Goal: Transaction & Acquisition: Purchase product/service

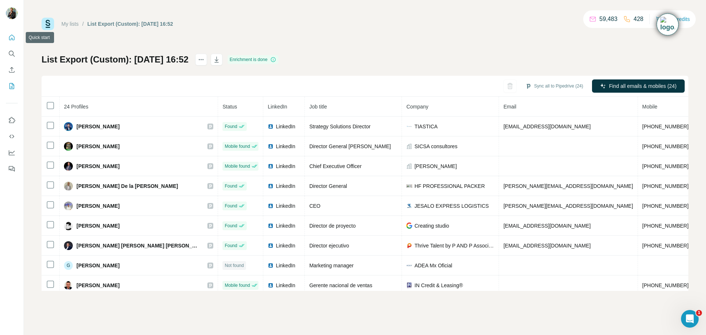
click at [9, 36] on icon "Quick start" at bounding box center [11, 37] width 7 height 7
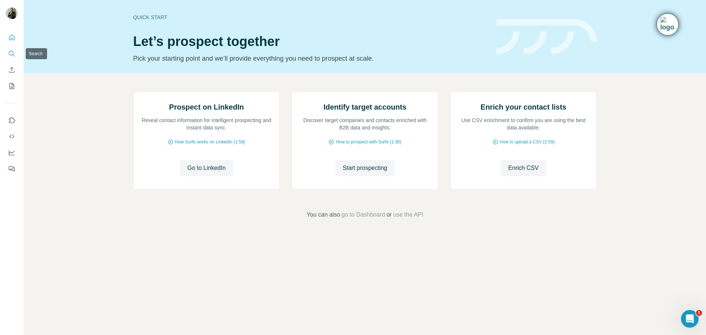
click at [9, 54] on icon "Search" at bounding box center [11, 53] width 5 height 5
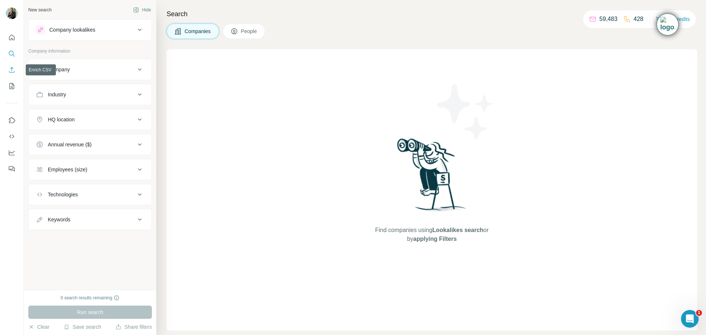
click at [12, 72] on icon "Enrich CSV" at bounding box center [11, 69] width 7 height 7
click at [11, 89] on icon "My lists" at bounding box center [12, 86] width 5 height 6
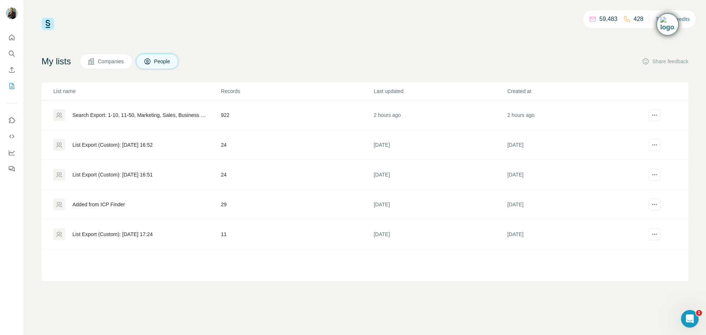
click at [689, 19] on button "Buy credits" at bounding box center [672, 19] width 34 height 10
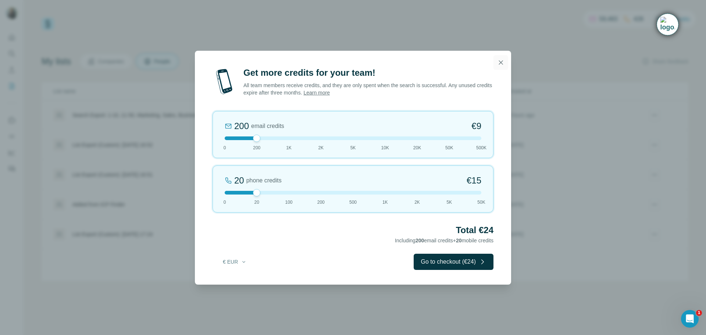
click at [502, 62] on icon "button" at bounding box center [500, 62] width 7 height 7
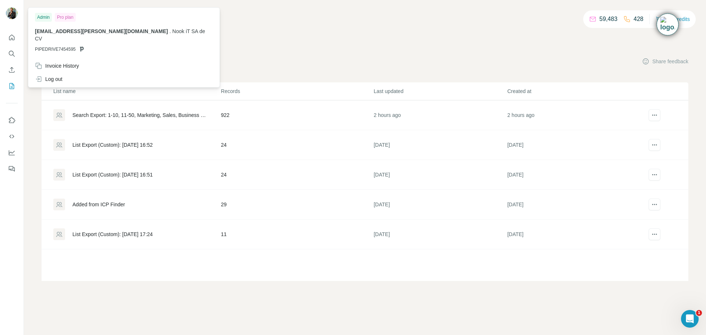
click at [63, 18] on div "Pro plan" at bounding box center [65, 17] width 21 height 9
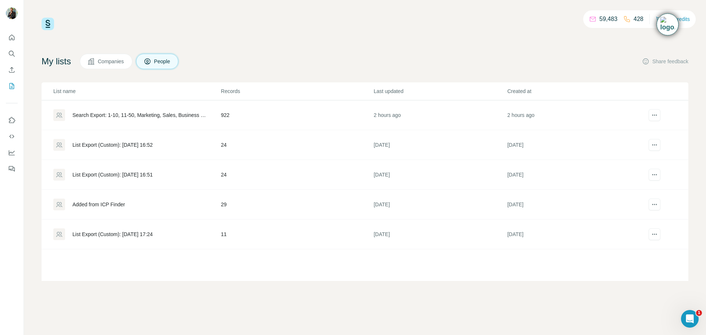
click at [153, 312] on div "59,483 428 Buy credits My lists Companies People Share feedback List name Recor…" at bounding box center [365, 167] width 682 height 335
click at [10, 36] on icon "Quick start" at bounding box center [12, 38] width 6 height 6
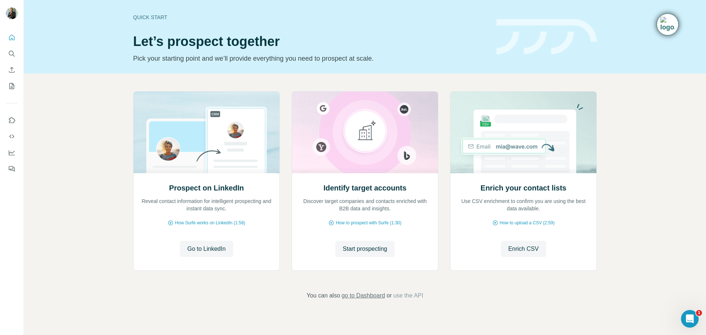
click at [368, 296] on span "go to Dashboard" at bounding box center [362, 295] width 43 height 9
